Goal: Task Accomplishment & Management: Manage account settings

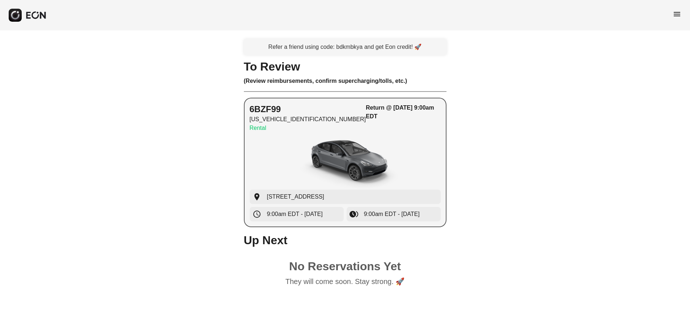
click at [396, 140] on img "button" at bounding box center [345, 162] width 109 height 54
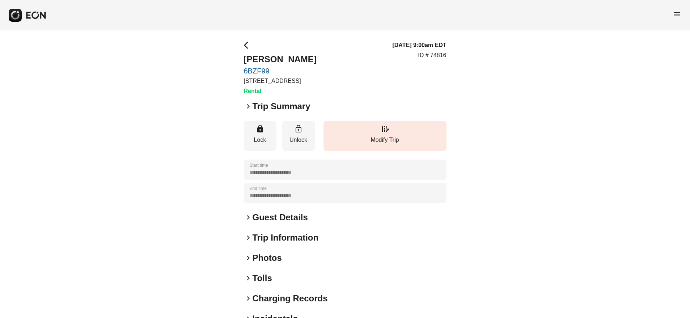
click at [264, 218] on h2 "Guest Details" at bounding box center [279, 218] width 55 height 12
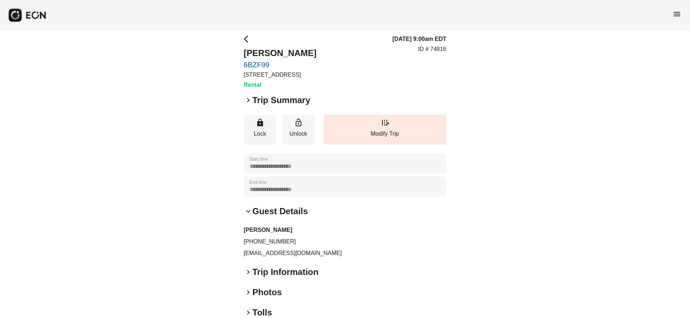
scroll to position [14, 0]
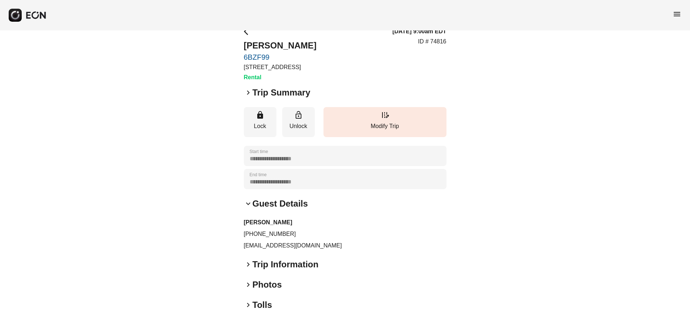
click at [280, 263] on h2 "Trip Information" at bounding box center [285, 265] width 66 height 12
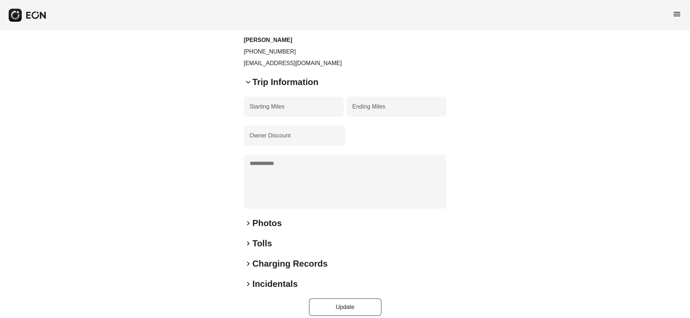
scroll to position [204, 0]
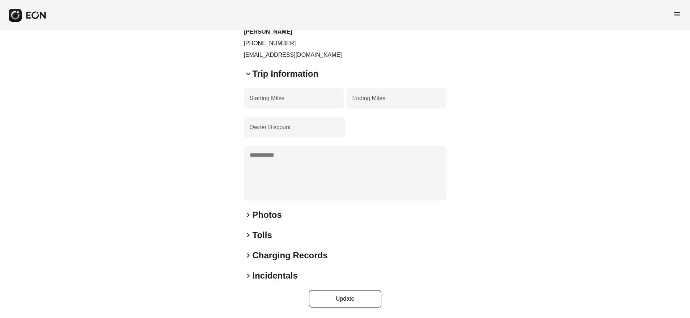
click at [271, 217] on h2 "Photos" at bounding box center [266, 215] width 29 height 12
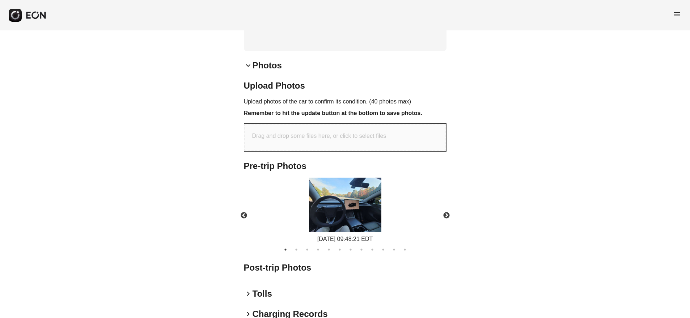
scroll to position [413, 0]
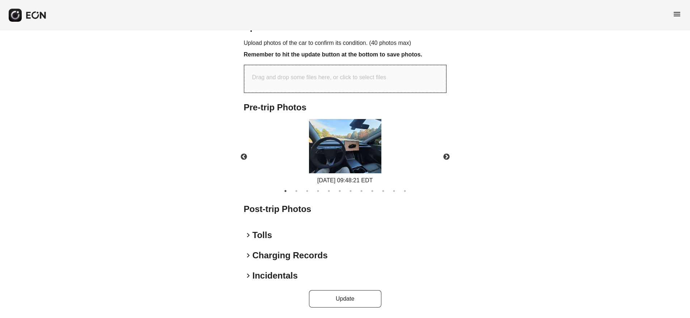
click at [274, 258] on h2 "Charging Records" at bounding box center [289, 256] width 75 height 12
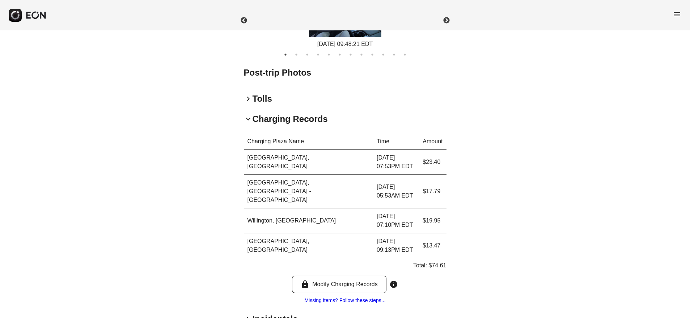
scroll to position [549, 0]
click at [276, 313] on h2 "Incidentals" at bounding box center [274, 319] width 45 height 12
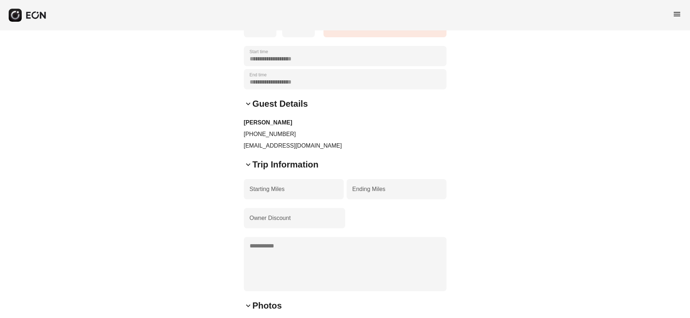
scroll to position [0, 0]
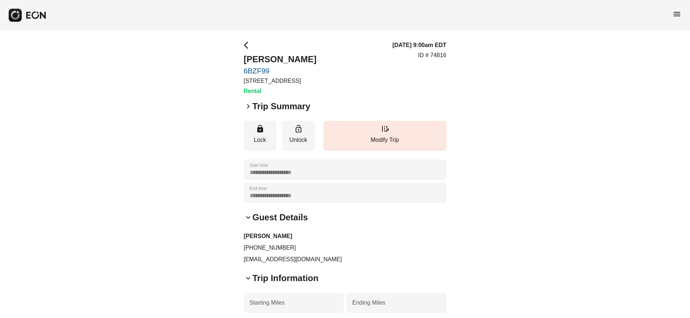
click at [245, 44] on span "arrow_back_ios" at bounding box center [248, 45] width 9 height 9
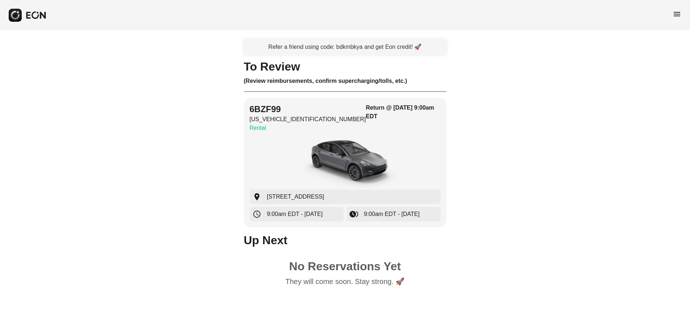
click at [677, 13] on span "menu" at bounding box center [676, 14] width 9 height 9
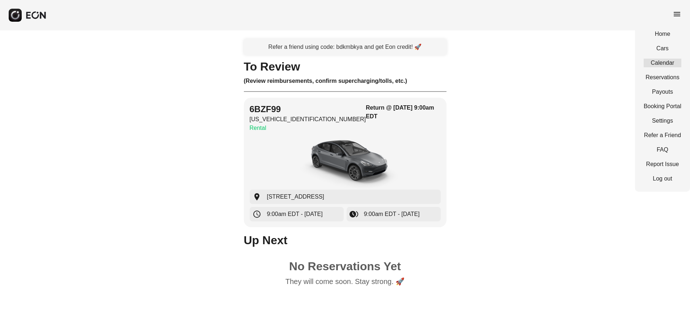
click at [664, 59] on link "Calendar" at bounding box center [662, 63] width 38 height 9
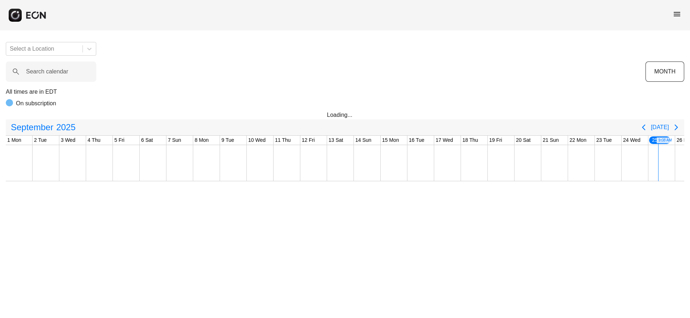
scroll to position [0, 124]
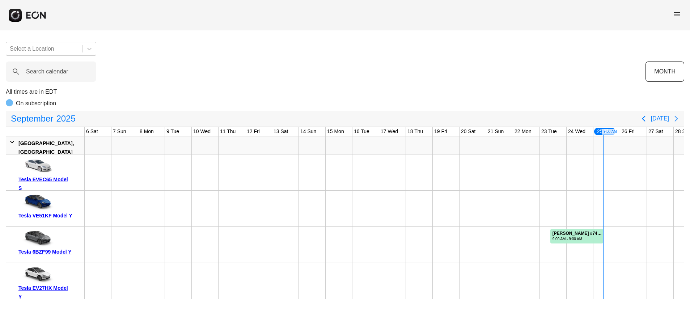
click at [677, 119] on icon "Next page" at bounding box center [675, 119] width 3 height 6
click at [675, 14] on span "menu" at bounding box center [676, 14] width 9 height 9
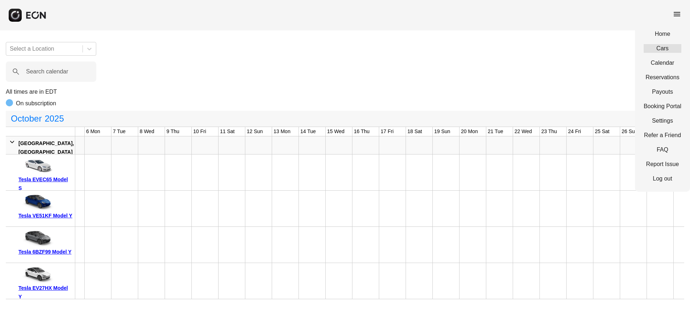
click at [664, 49] on link "Cars" at bounding box center [662, 48] width 38 height 9
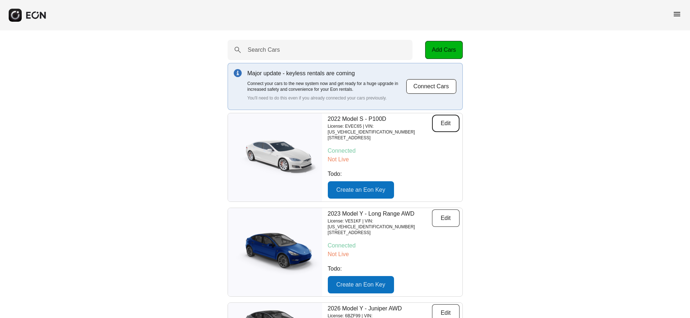
click at [445, 126] on button "Edit" at bounding box center [445, 123] width 27 height 17
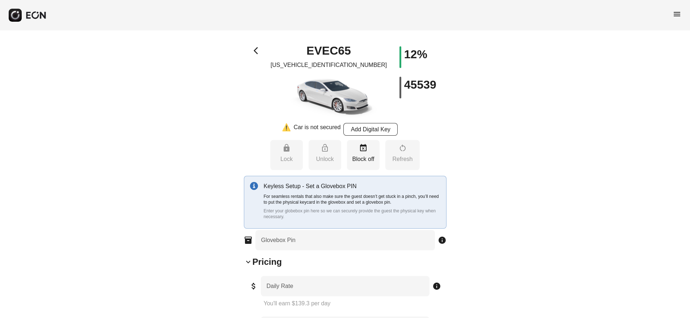
type Pin "****"
type Rate "***"
type Book "*"
type Plate "******"
type Drive "****"
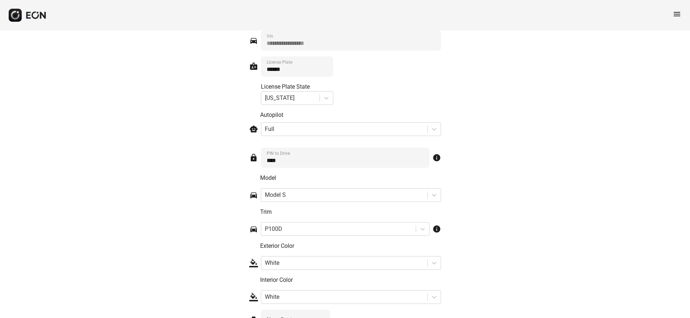
scroll to position [1001, 0]
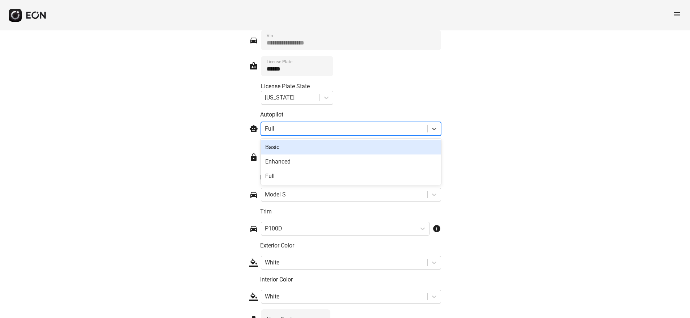
click at [352, 129] on div at bounding box center [344, 129] width 159 height 10
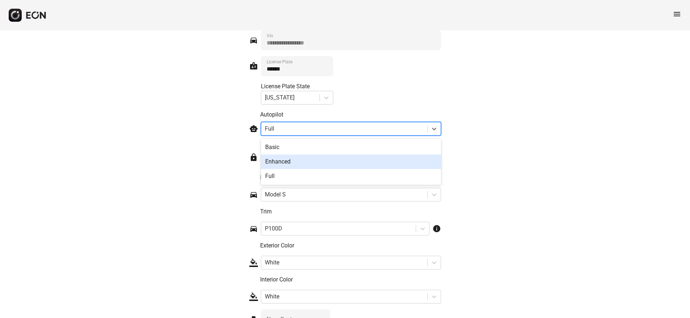
click at [283, 160] on div "Enhanced" at bounding box center [351, 161] width 180 height 14
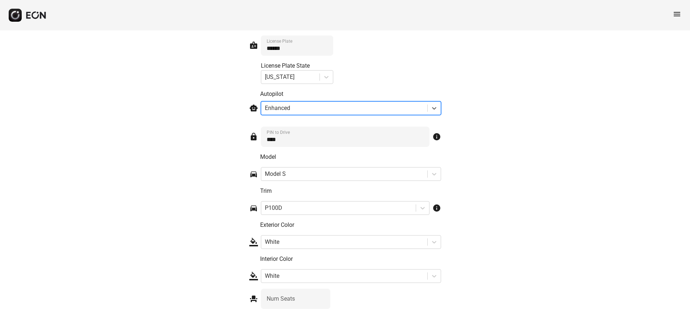
scroll to position [1069, 0]
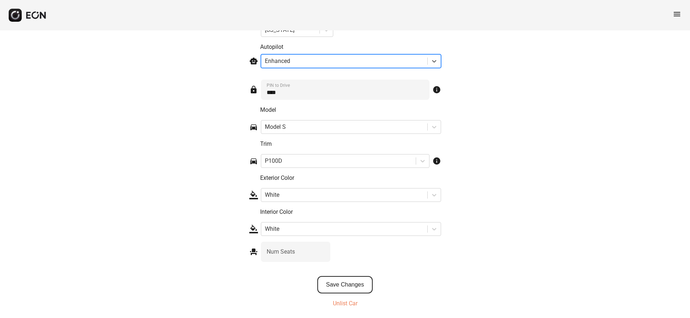
click at [358, 283] on button "Save Changes" at bounding box center [344, 284] width 55 height 17
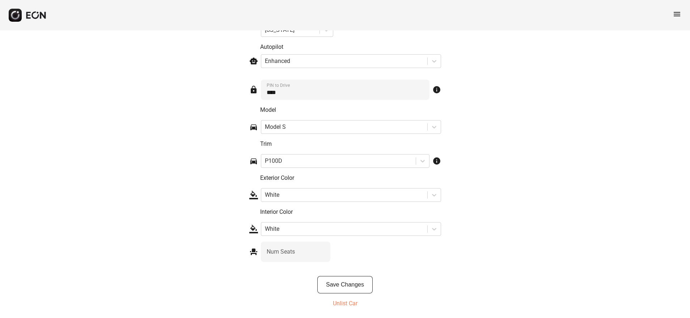
click at [677, 14] on span "menu" at bounding box center [676, 14] width 9 height 9
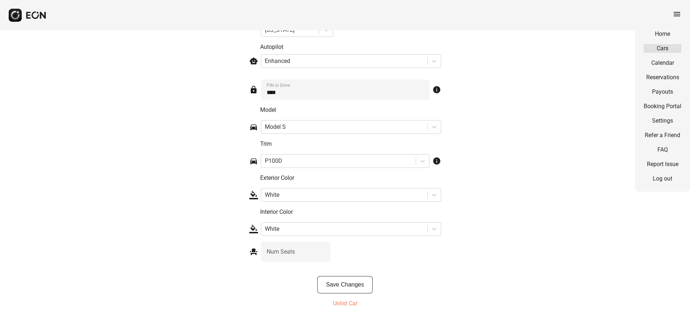
click at [662, 46] on link "Cars" at bounding box center [662, 48] width 38 height 9
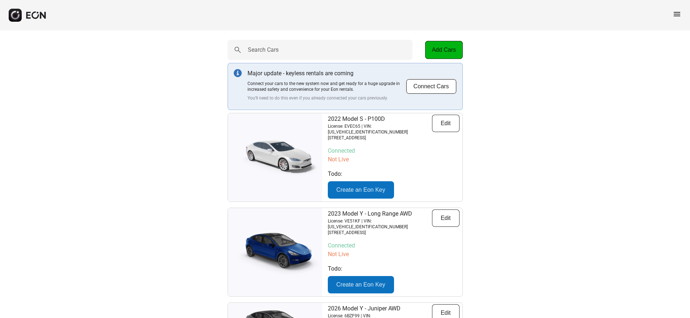
click at [287, 239] on img at bounding box center [275, 252] width 94 height 47
click at [447, 211] on button "Edit" at bounding box center [445, 217] width 27 height 17
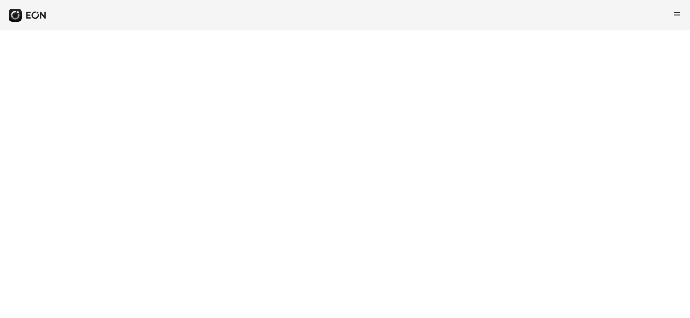
select select "**"
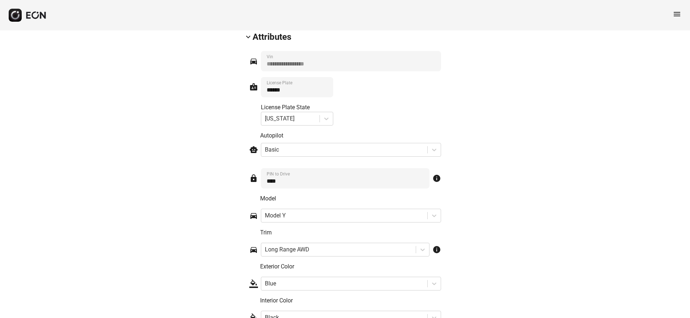
scroll to position [1078, 0]
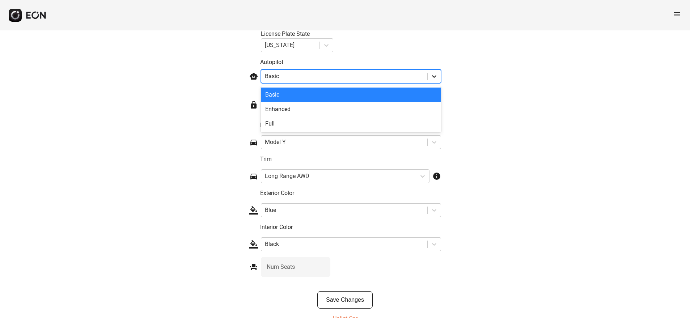
click at [430, 76] on icon at bounding box center [433, 76] width 7 height 7
click at [282, 108] on div "Enhanced" at bounding box center [351, 109] width 180 height 14
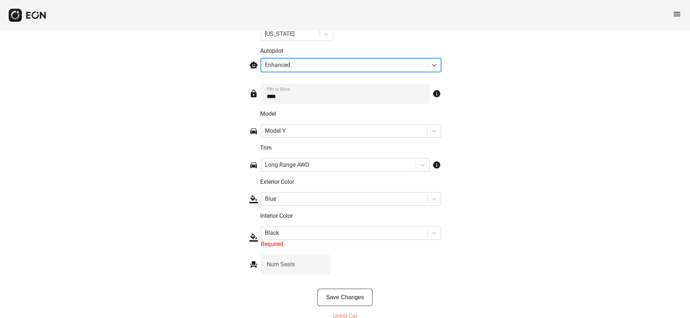
scroll to position [1101, 0]
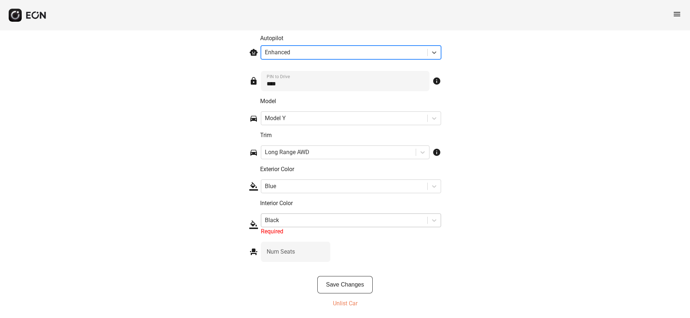
click at [371, 221] on div at bounding box center [344, 220] width 159 height 10
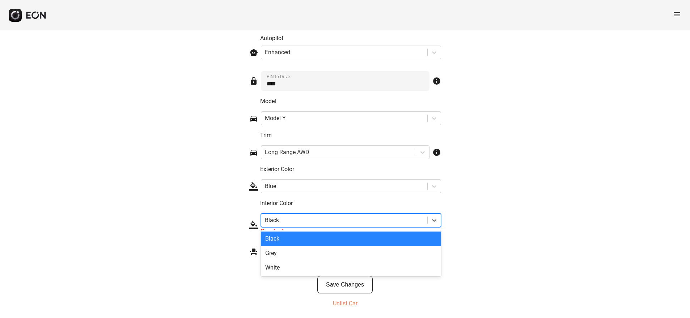
click at [271, 236] on div "Black" at bounding box center [351, 238] width 180 height 14
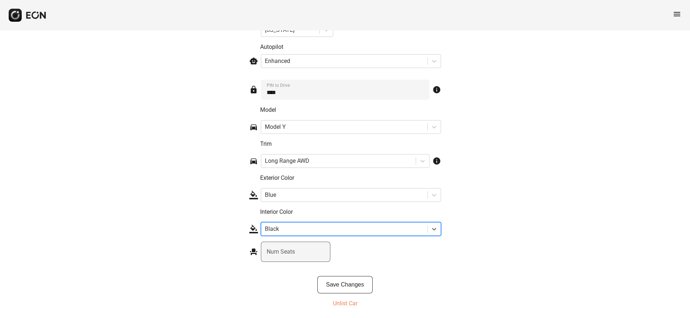
scroll to position [1093, 0]
click at [348, 285] on button "Save Changes" at bounding box center [344, 284] width 55 height 17
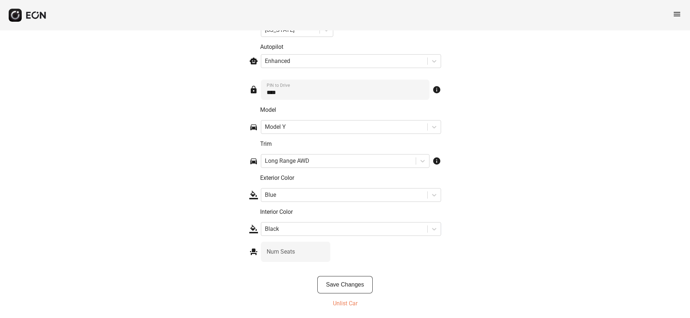
click at [677, 16] on span "menu" at bounding box center [676, 14] width 9 height 9
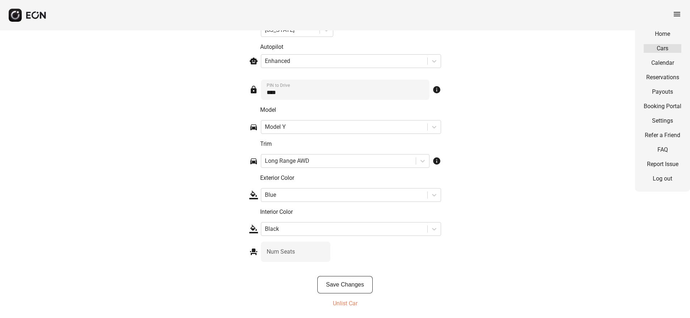
click at [668, 47] on link "Cars" at bounding box center [662, 48] width 38 height 9
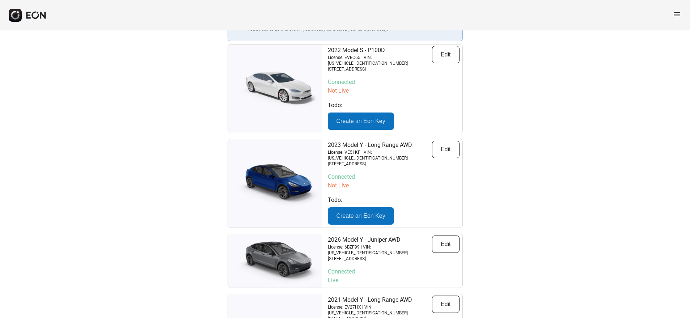
scroll to position [206, 0]
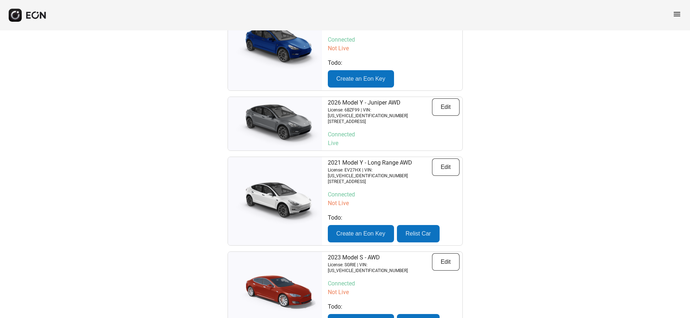
click at [365, 98] on p "2026 Model Y - Juniper AWD" at bounding box center [380, 102] width 104 height 9
click at [451, 98] on button "Edit" at bounding box center [445, 106] width 27 height 17
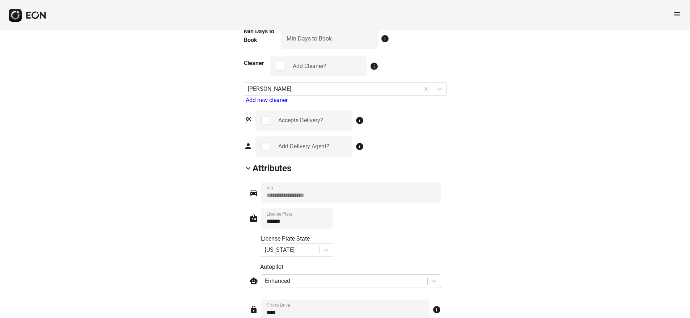
scroll to position [808, 0]
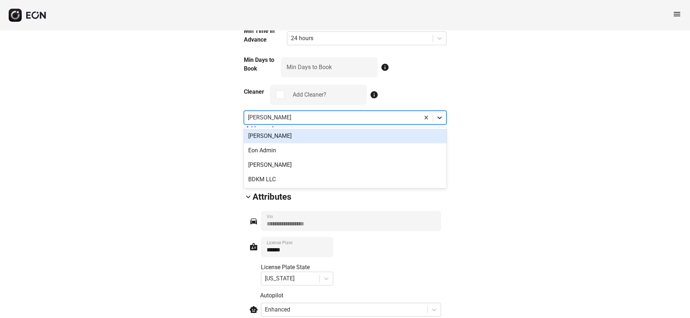
click at [441, 118] on icon at bounding box center [439, 117] width 7 height 7
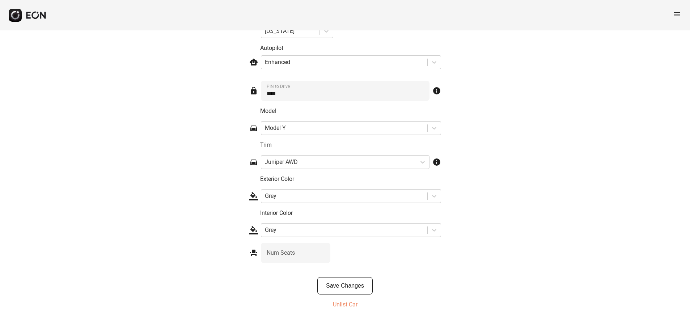
scroll to position [1056, 0]
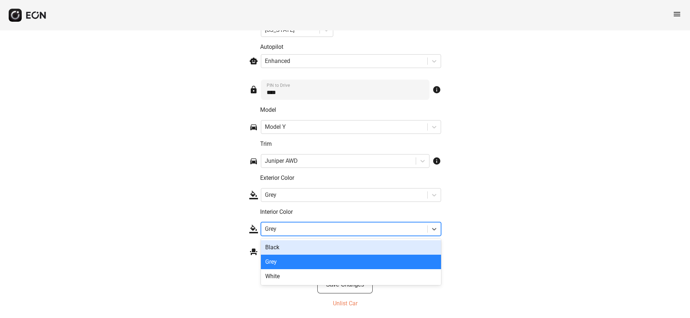
click at [440, 226] on div "Grey" at bounding box center [351, 229] width 180 height 14
click at [279, 245] on div "Black" at bounding box center [351, 247] width 180 height 14
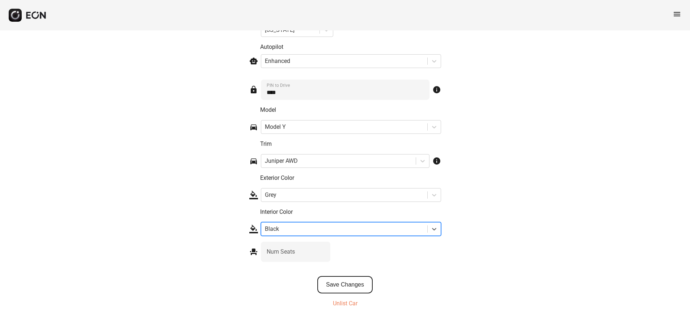
click at [350, 284] on button "Save Changes" at bounding box center [344, 284] width 55 height 17
